Goal: Complete application form

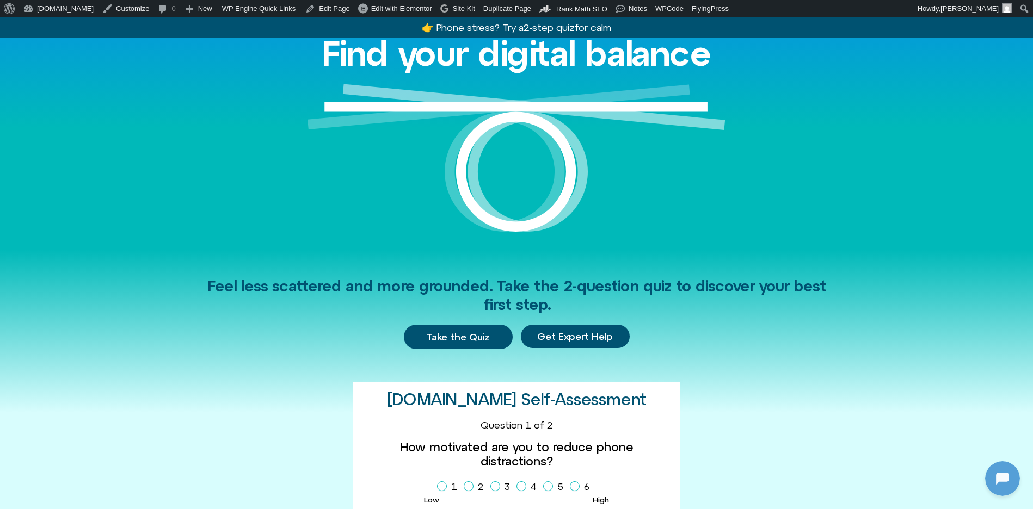
scroll to position [278, 0]
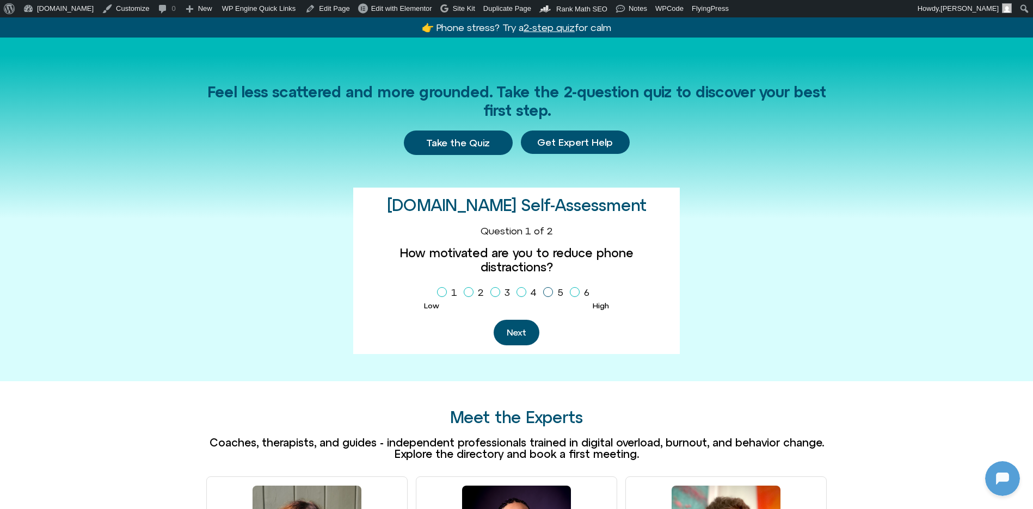
click at [545, 290] on icon "Homepage Sign Up" at bounding box center [548, 292] width 7 height 5
click at [524, 320] on button "Next" at bounding box center [517, 333] width 46 height 26
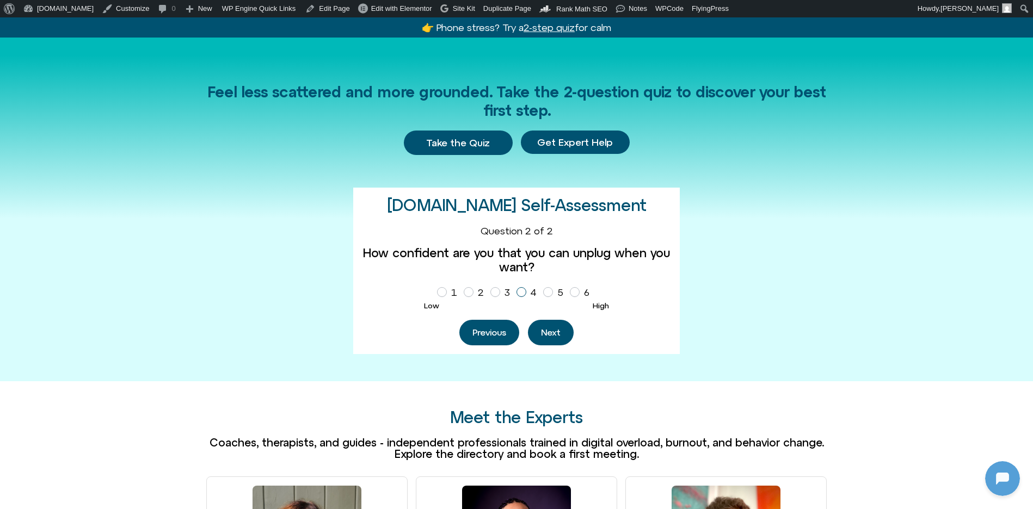
click at [523, 291] on icon "Homepage Sign Up" at bounding box center [521, 292] width 7 height 5
click at [546, 328] on button "Next" at bounding box center [551, 333] width 46 height 26
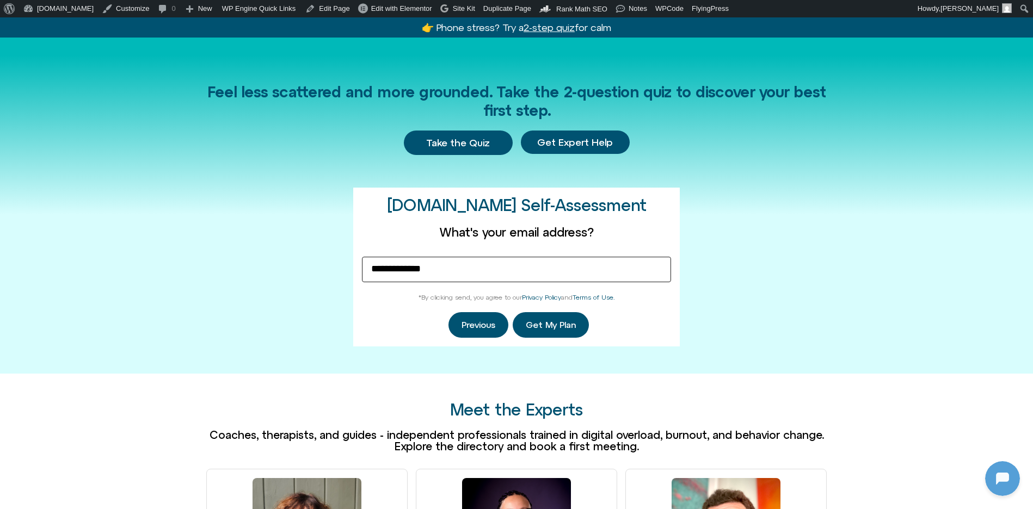
type input "**********"
click at [321, 275] on div "Feel less scattered and more grounded. Take the 2-question quiz to discover you…" at bounding box center [516, 215] width 620 height 319
click at [542, 323] on span "Get My Plan" at bounding box center [551, 326] width 50 height 10
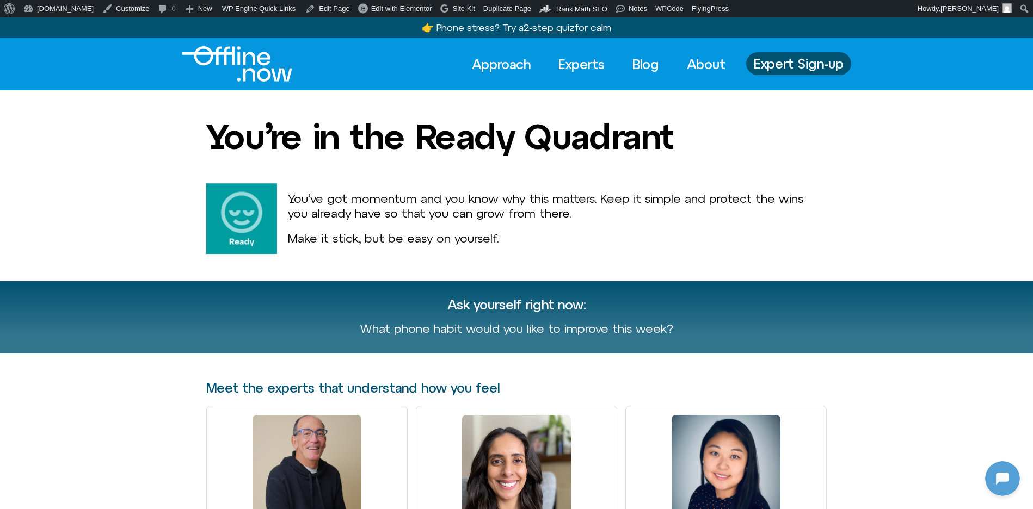
scroll to position [297, 0]
